Goal: Navigation & Orientation: Find specific page/section

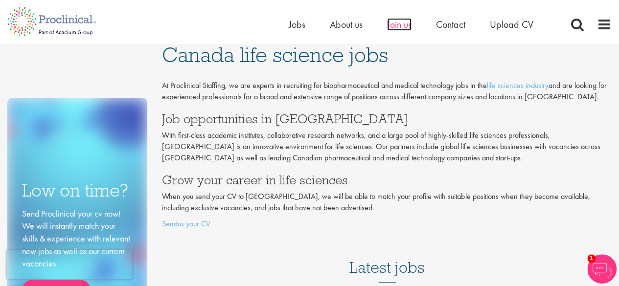
click at [398, 27] on span "Join us" at bounding box center [399, 24] width 24 height 13
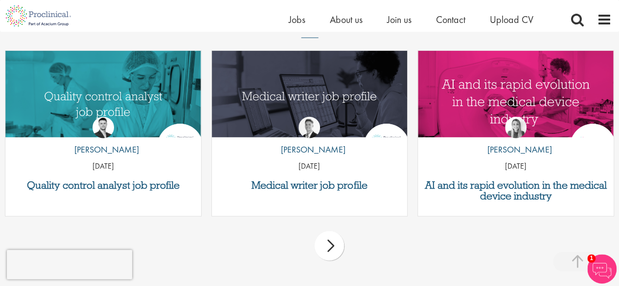
scroll to position [1239, 0]
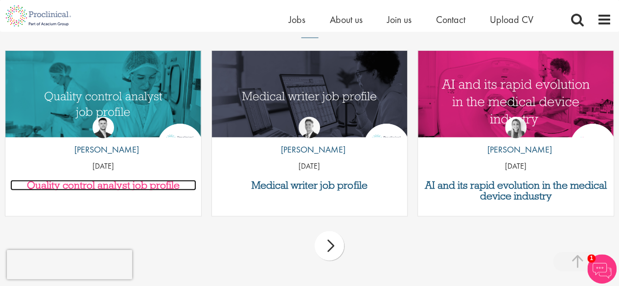
click at [157, 185] on h3 "Quality control analyst job profile" at bounding box center [103, 185] width 186 height 11
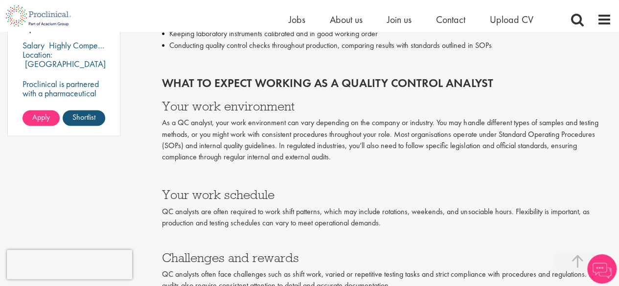
scroll to position [798, 0]
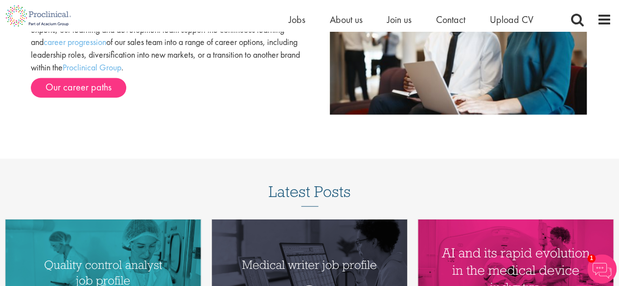
scroll to position [1069, 0]
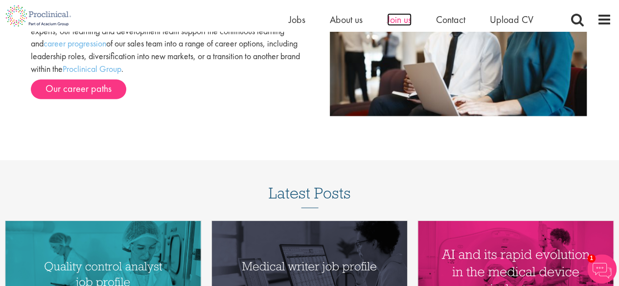
click at [404, 21] on span "Join us" at bounding box center [399, 19] width 24 height 13
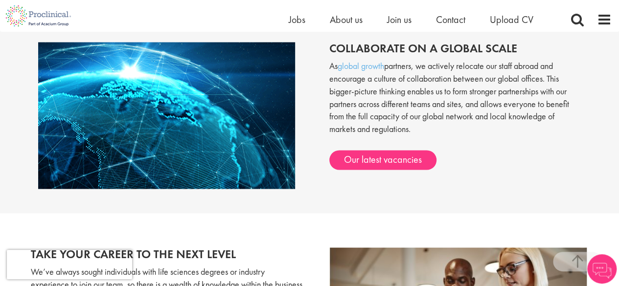
scroll to position [798, 0]
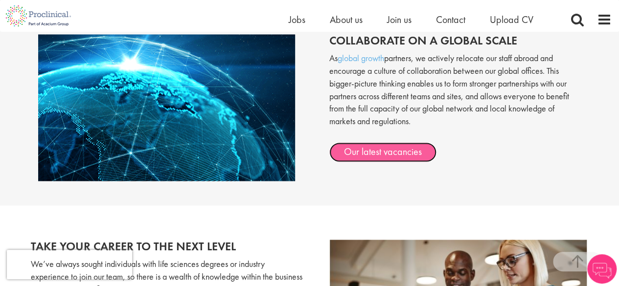
click at [364, 147] on link "Our latest vacancies" at bounding box center [382, 152] width 107 height 20
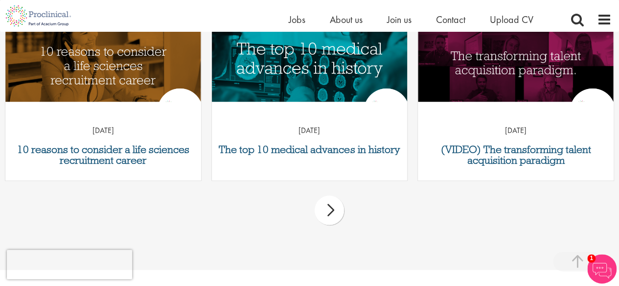
scroll to position [396, 0]
